Goal: Transaction & Acquisition: Purchase product/service

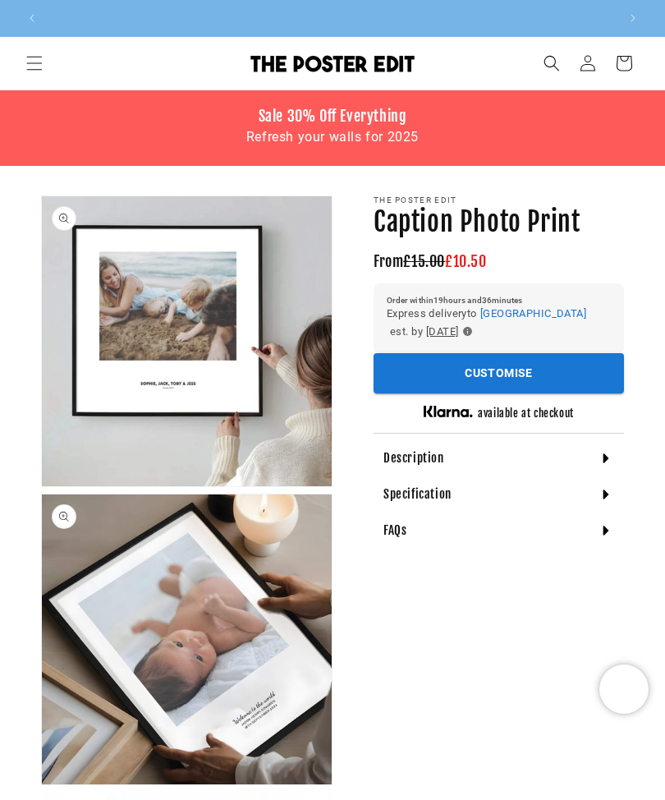
scroll to position [0, 571]
click at [391, 450] on h4 "Description" at bounding box center [413, 458] width 61 height 16
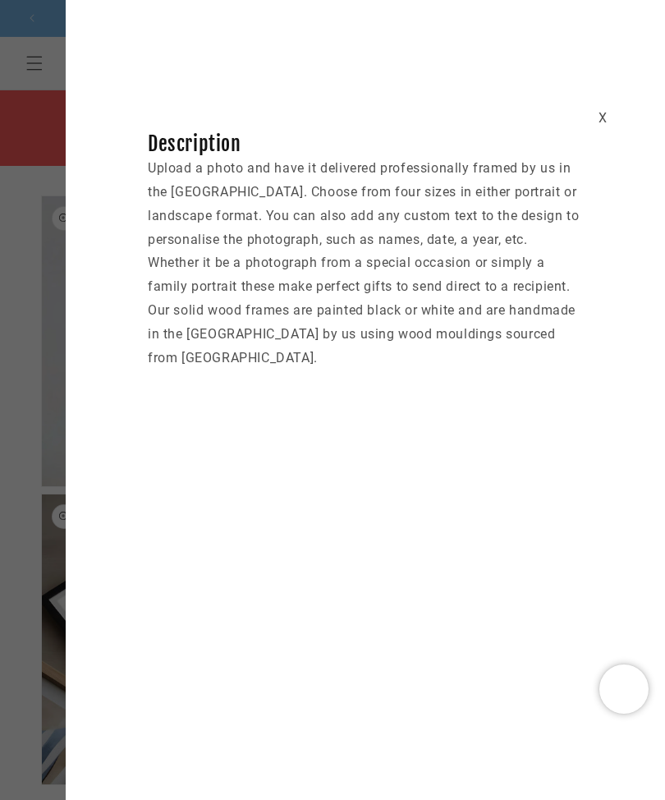
click at [611, 107] on div "X Description Upload a photo and have it delivered professionally framed by us …" at bounding box center [365, 209] width 599 height 320
click at [598, 110] on div "X" at bounding box center [602, 119] width 9 height 24
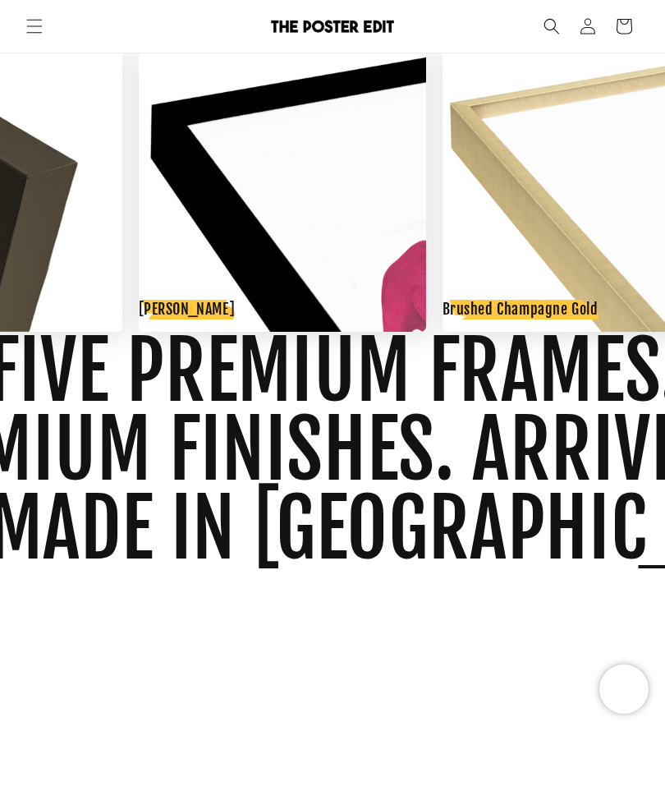
scroll to position [0, 571]
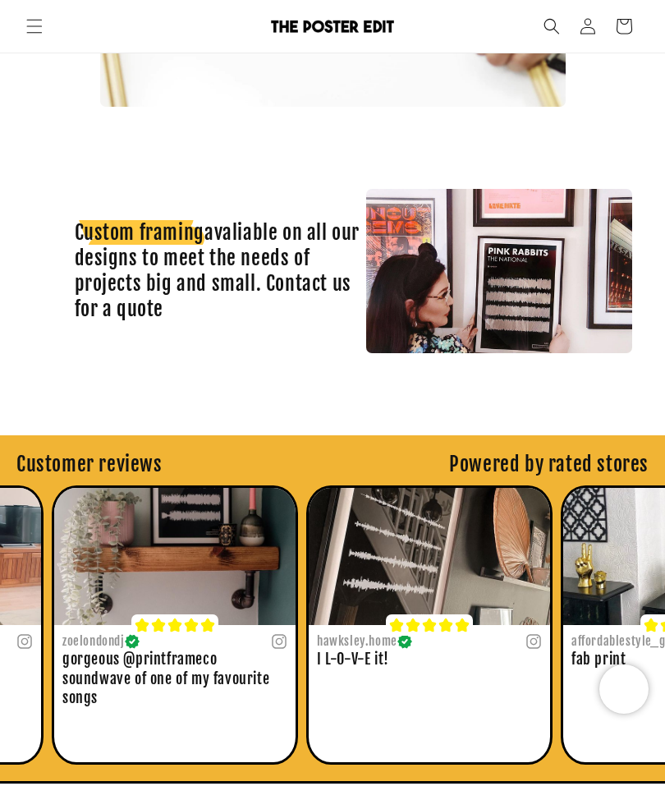
click at [129, 606] on img "11 of 38" at bounding box center [174, 556] width 241 height 137
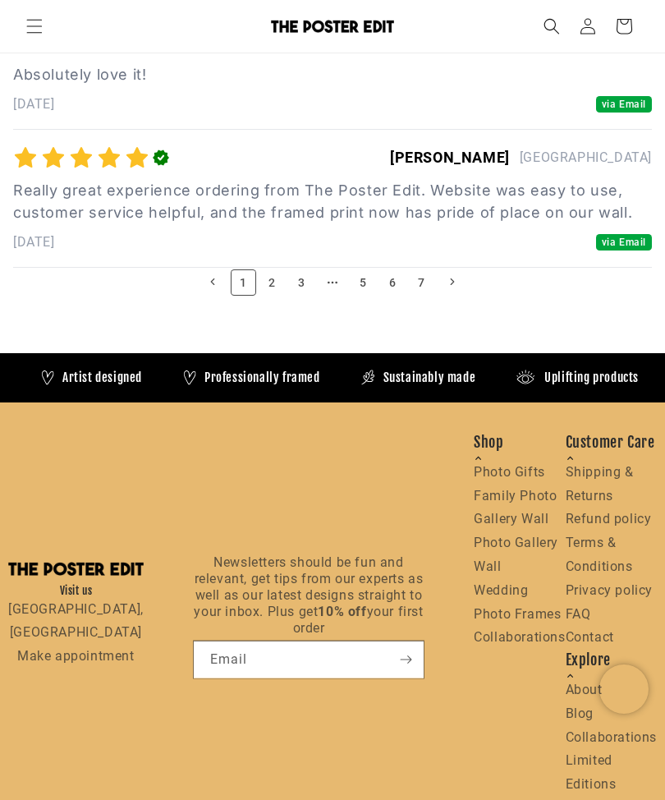
scroll to position [0, 0]
click at [529, 574] on link "Photo Gallery Wall" at bounding box center [516, 553] width 85 height 39
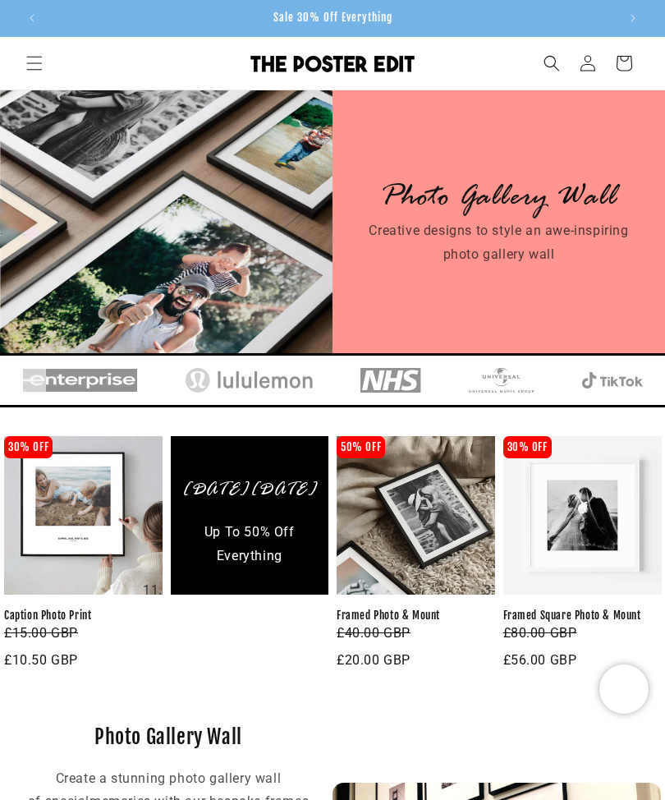
click at [30, 57] on icon "Menu" at bounding box center [34, 63] width 16 height 16
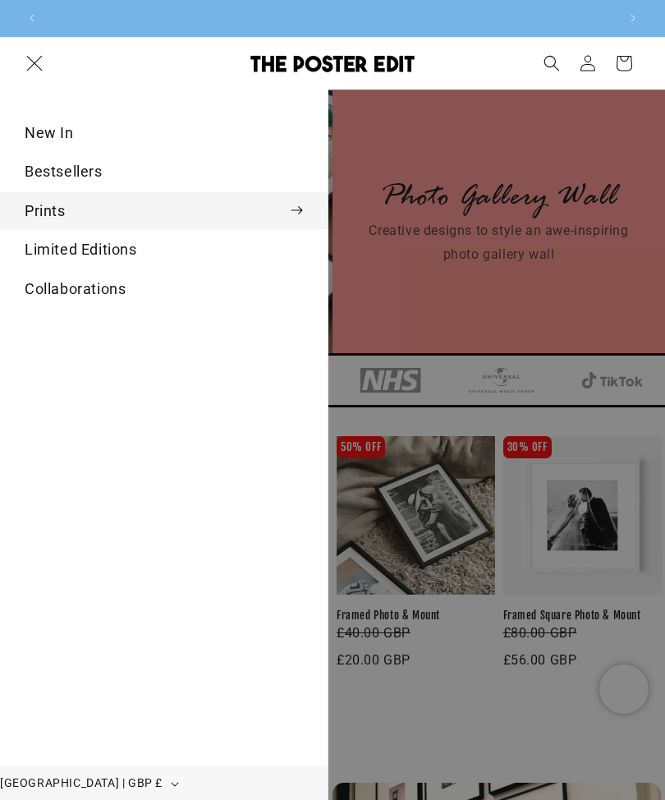
click at [39, 208] on summary "Prints" at bounding box center [164, 210] width 328 height 37
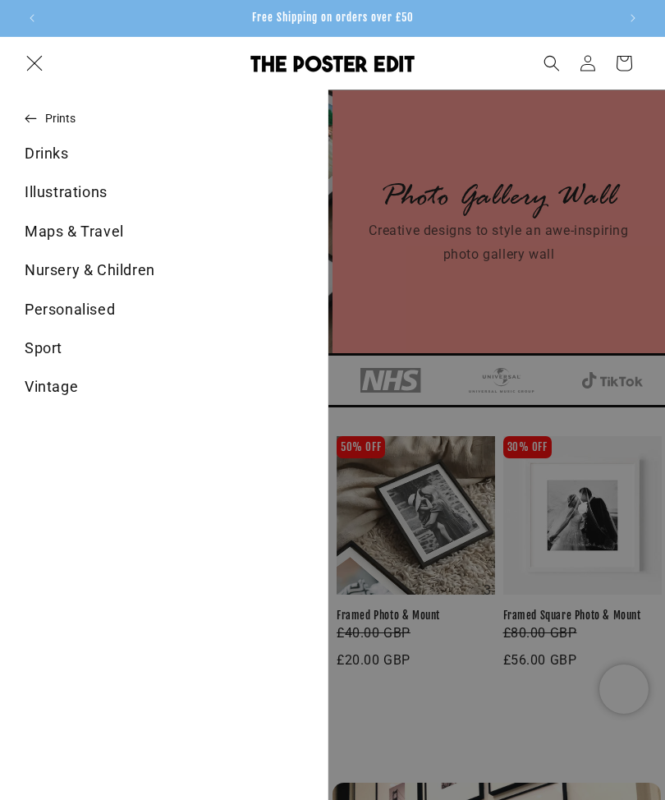
click at [45, 65] on span "Menu" at bounding box center [34, 63] width 36 height 36
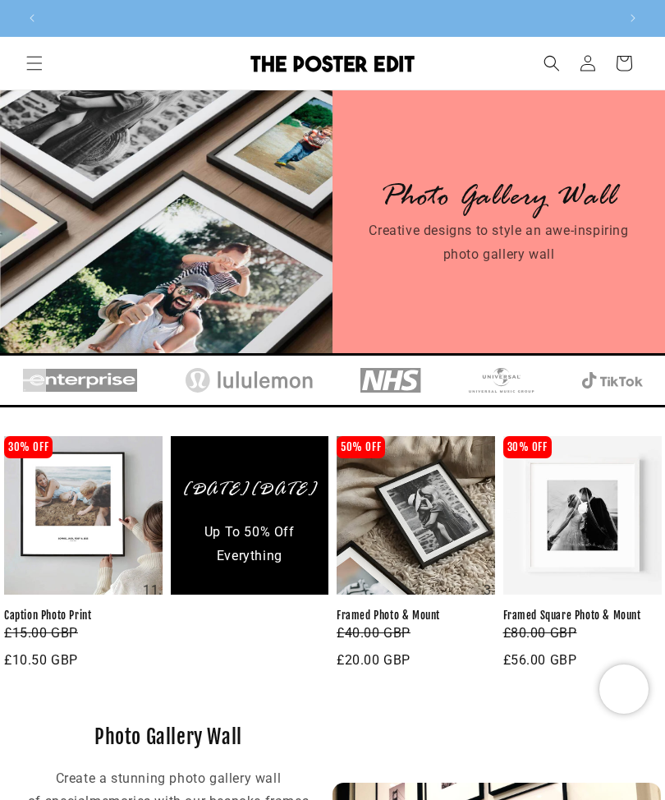
scroll to position [0, 0]
click at [569, 608] on link "Framed Square Photo & Mount" at bounding box center [582, 615] width 158 height 14
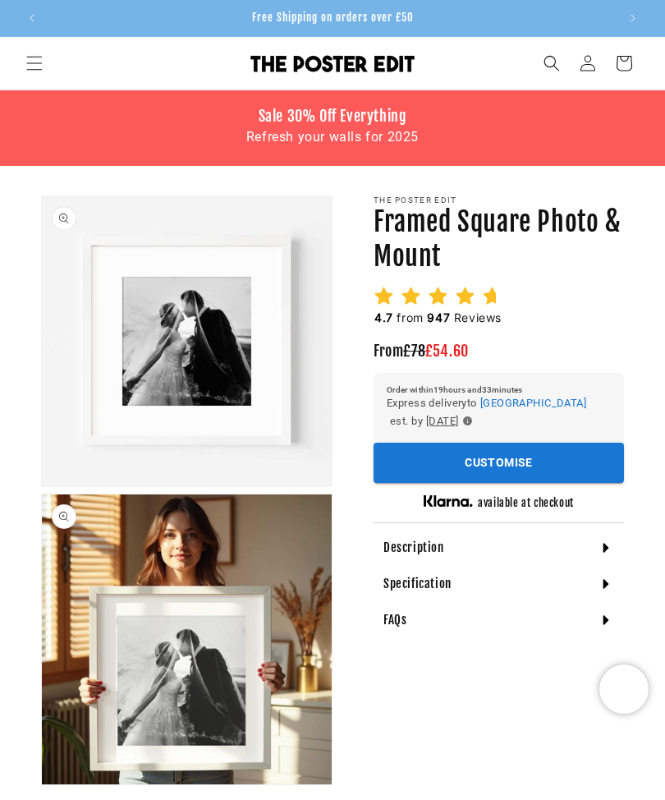
click at [39, 54] on span "Menu" at bounding box center [34, 63] width 36 height 36
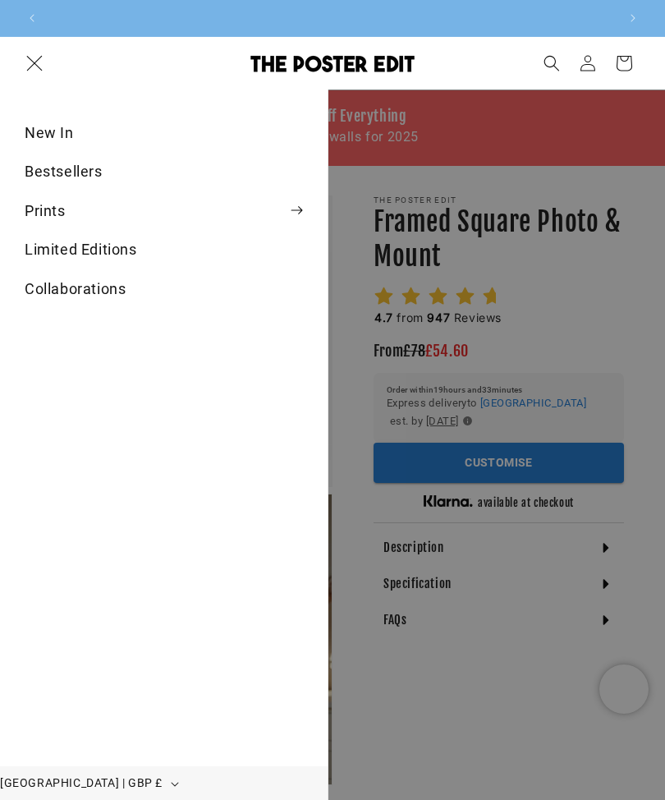
scroll to position [0, 1143]
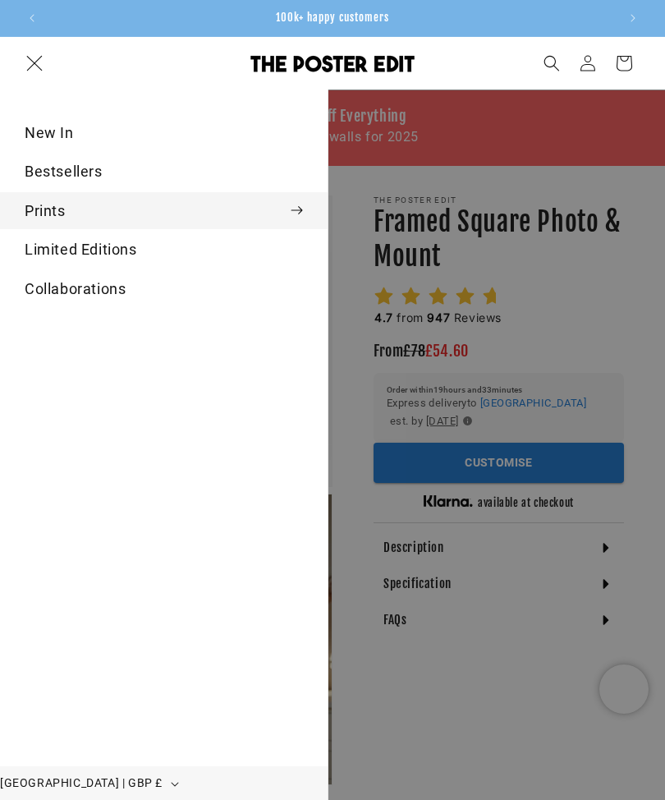
click at [44, 209] on summary "Prints" at bounding box center [164, 210] width 328 height 37
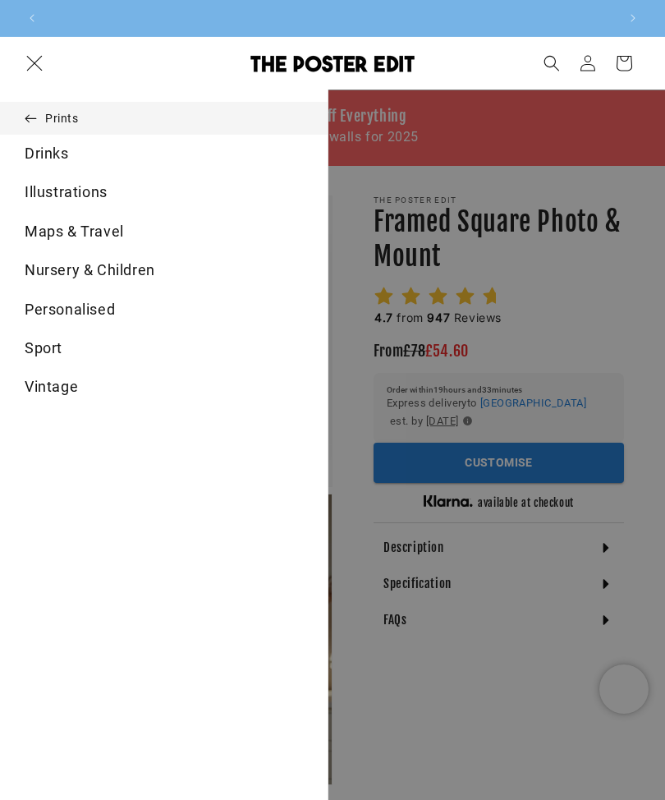
scroll to position [0, 0]
